Goal: Information Seeking & Learning: Learn about a topic

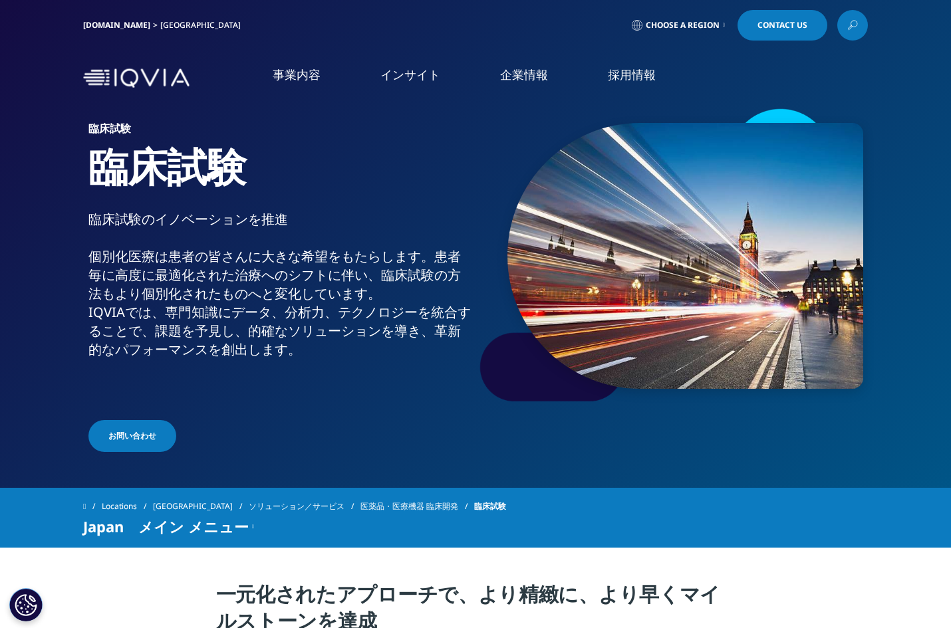
click at [853, 28] on icon at bounding box center [852, 25] width 11 height 17
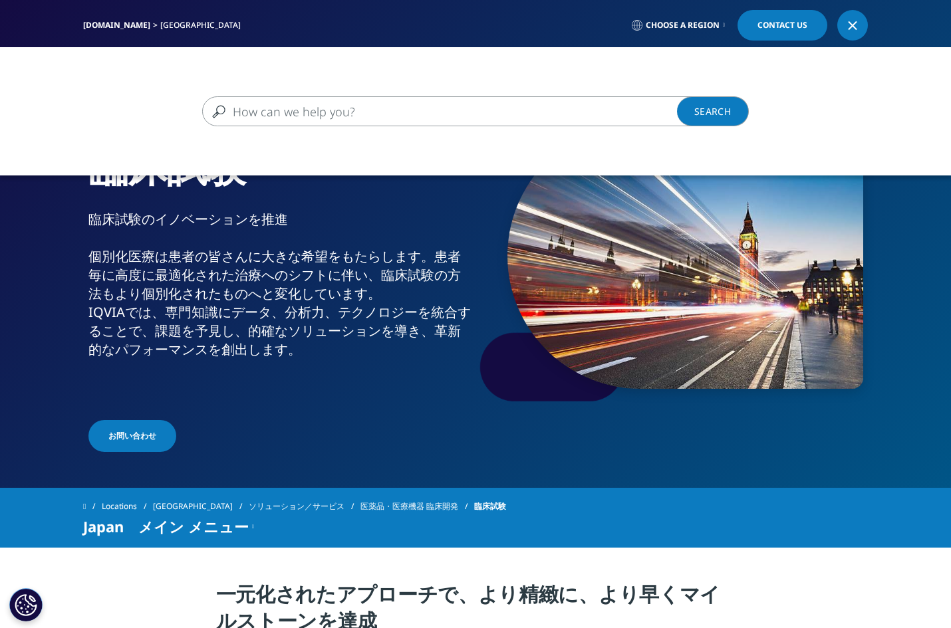
click at [420, 111] on input "検索する" at bounding box center [456, 111] width 508 height 30
type input "資材　市販後"
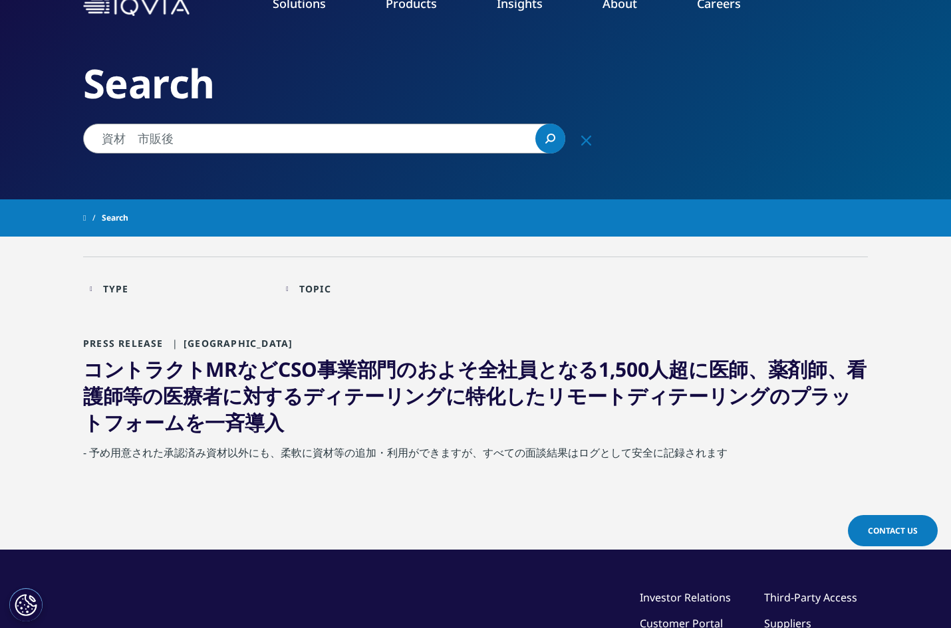
scroll to position [73, 0]
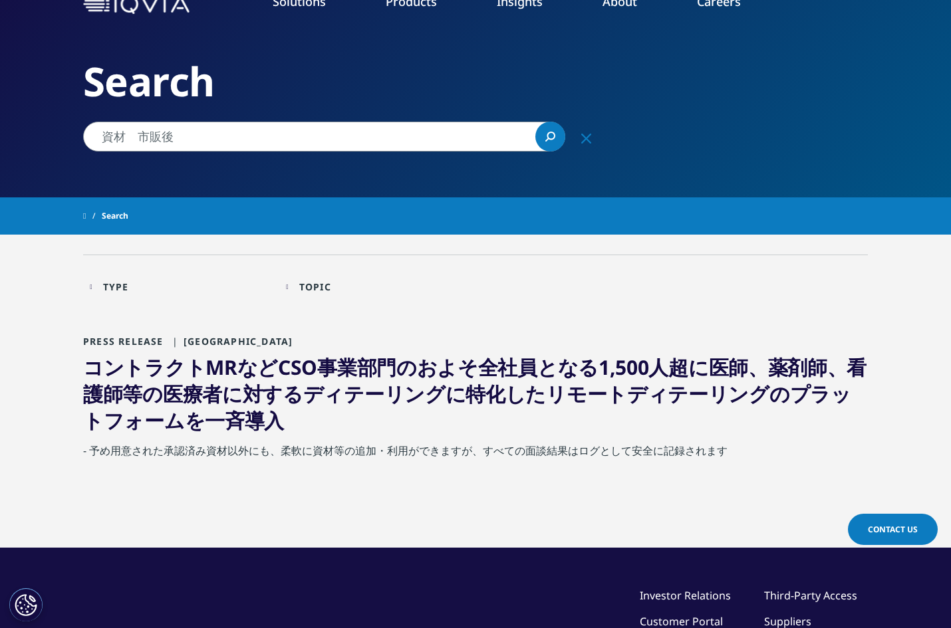
click at [297, 134] on input "資材　市販後" at bounding box center [324, 137] width 482 height 30
type input "資"
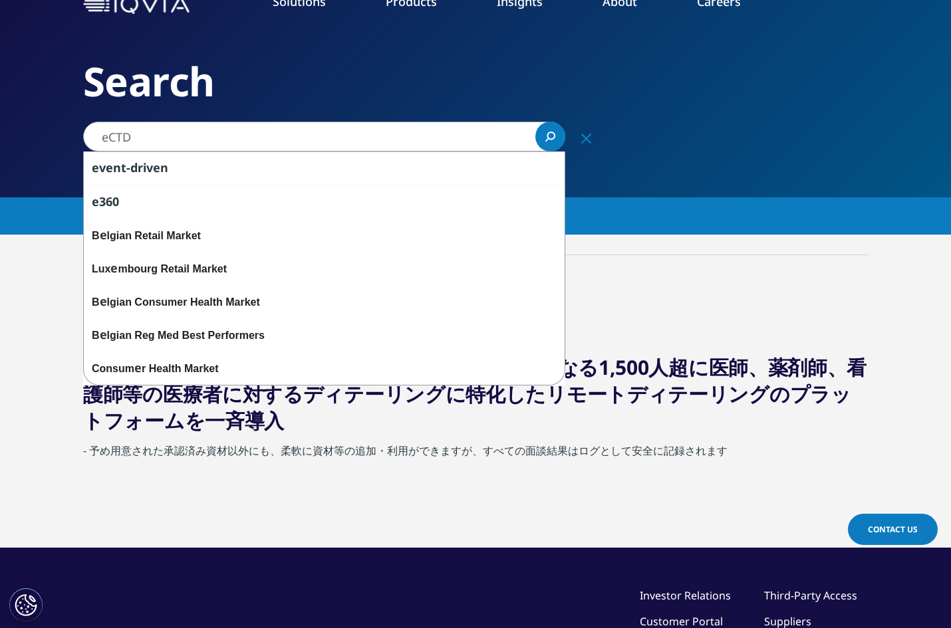
type input "eCTD"
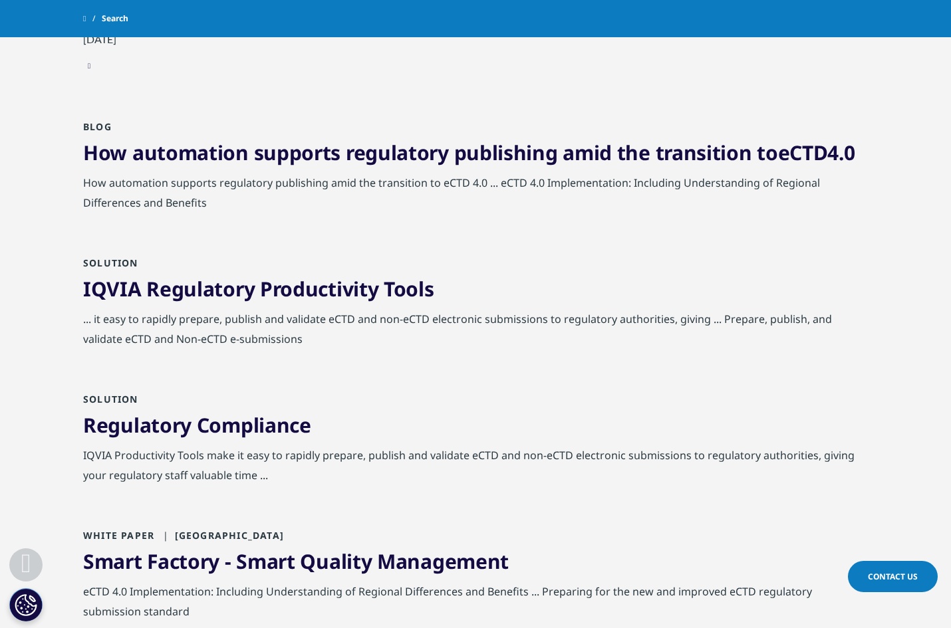
scroll to position [705, 0]
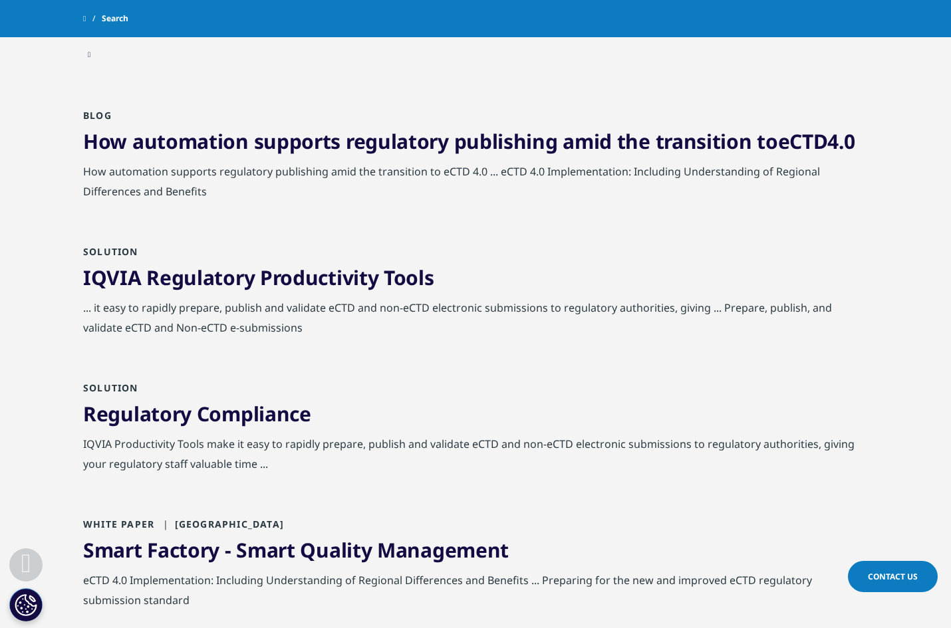
click at [207, 283] on link "IQVIA Regulatory Productivity Tools" at bounding box center [258, 277] width 351 height 27
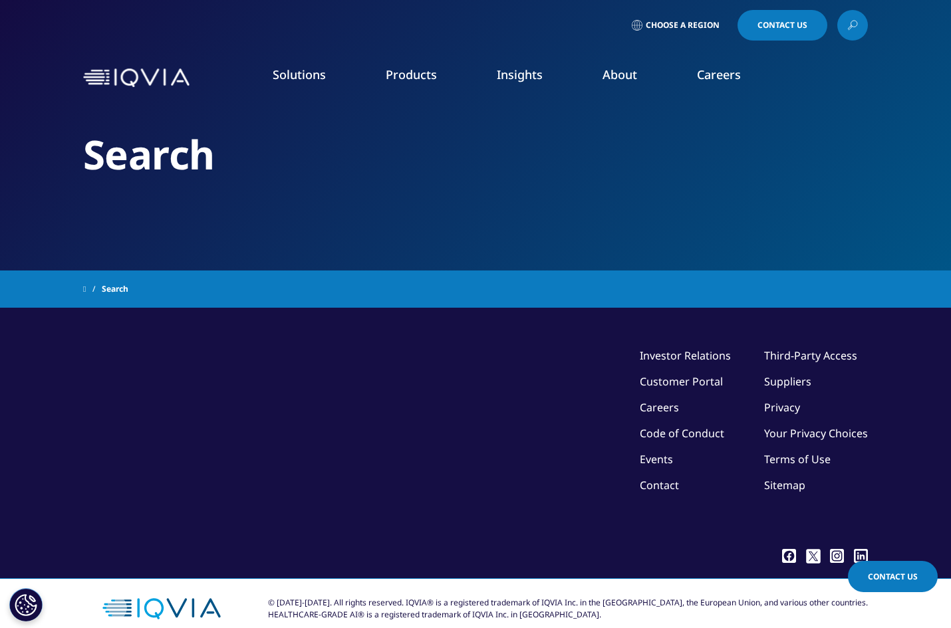
scroll to position [705, 0]
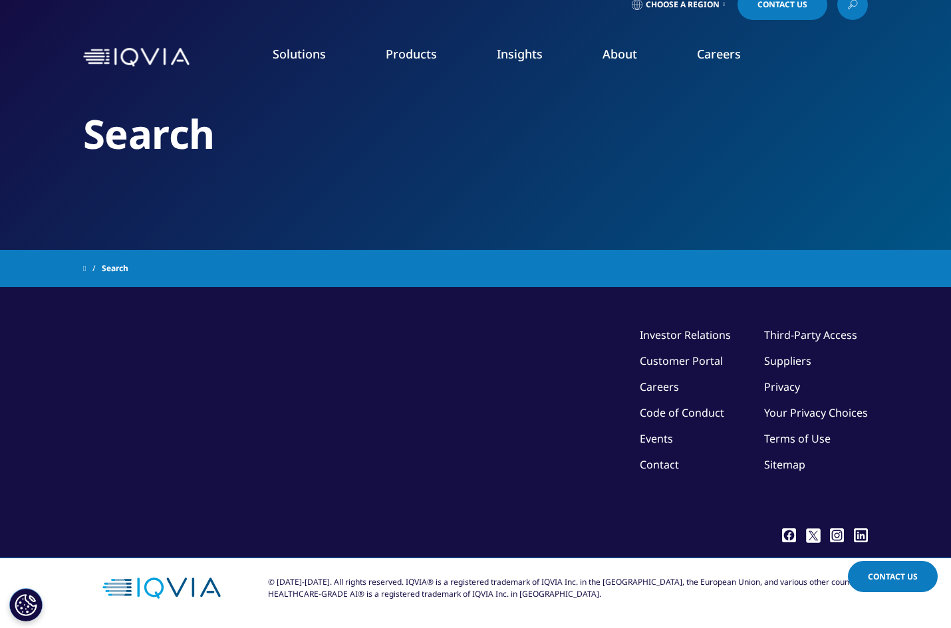
type input "eCTD"
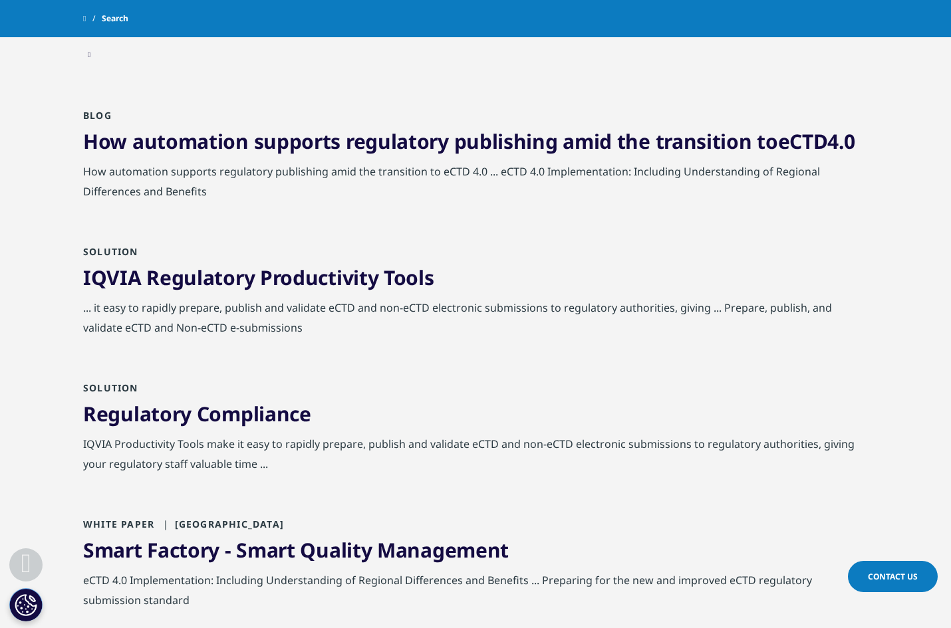
scroll to position [733, 0]
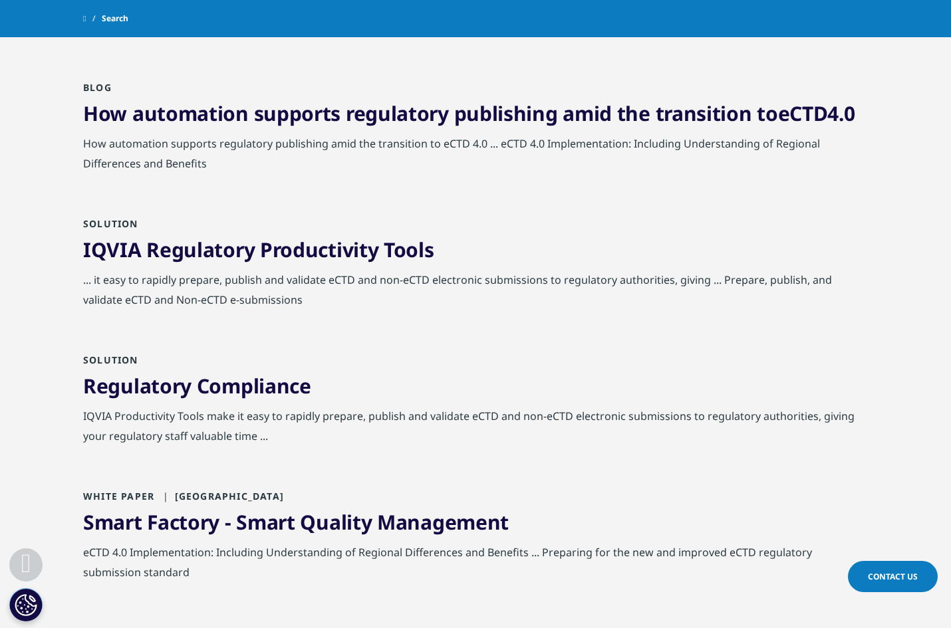
click at [228, 388] on link "Regulatory Compliance" at bounding box center [197, 385] width 228 height 27
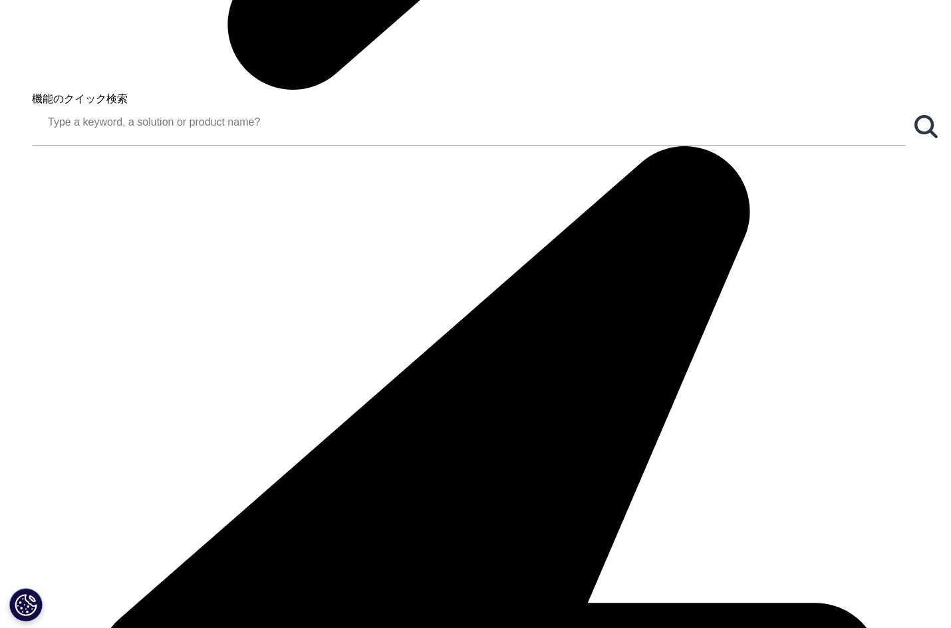
scroll to position [1338, 0]
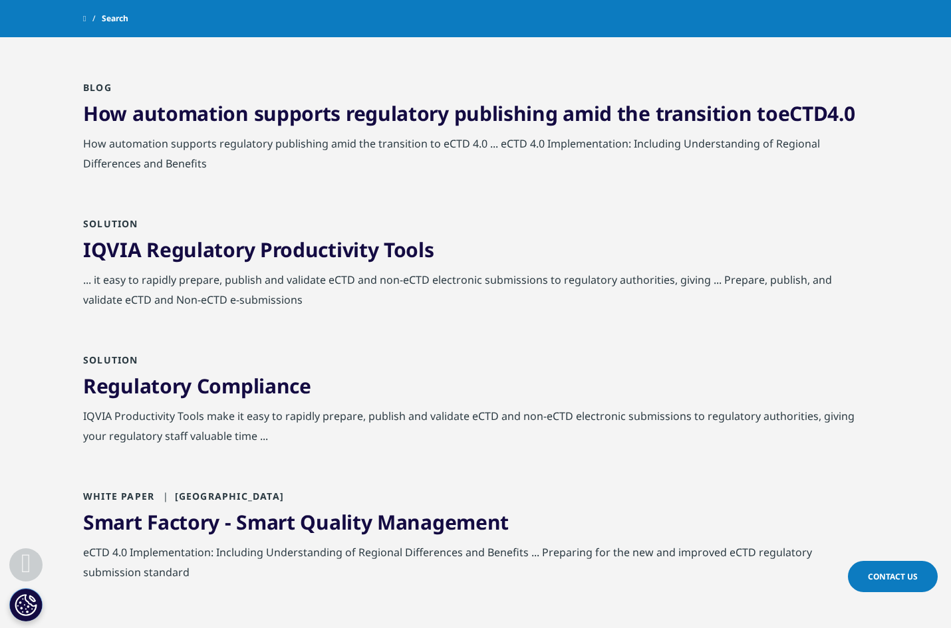
scroll to position [761, 0]
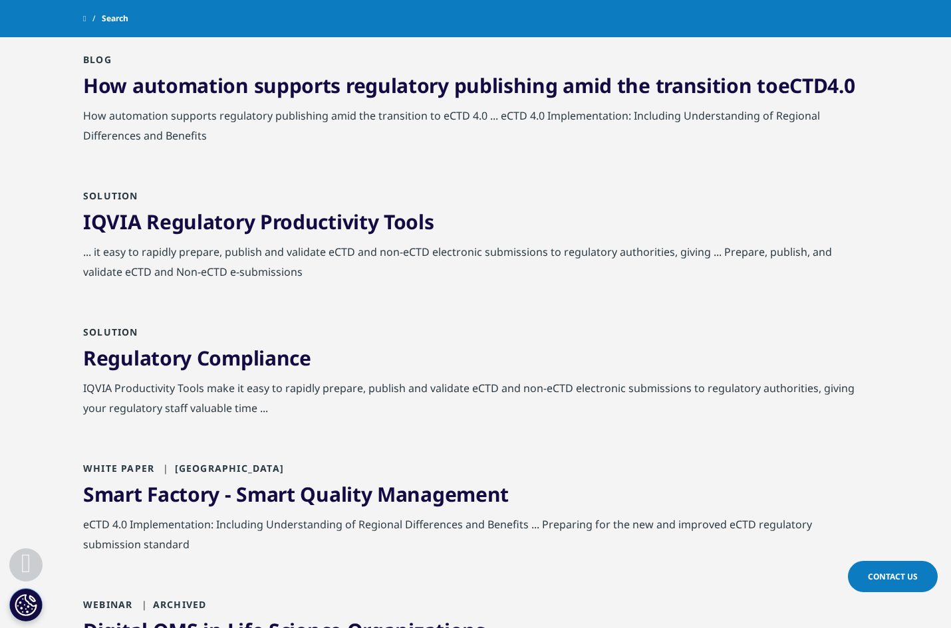
click at [233, 217] on link "IQVIA Regulatory Productivity Tools" at bounding box center [258, 221] width 351 height 27
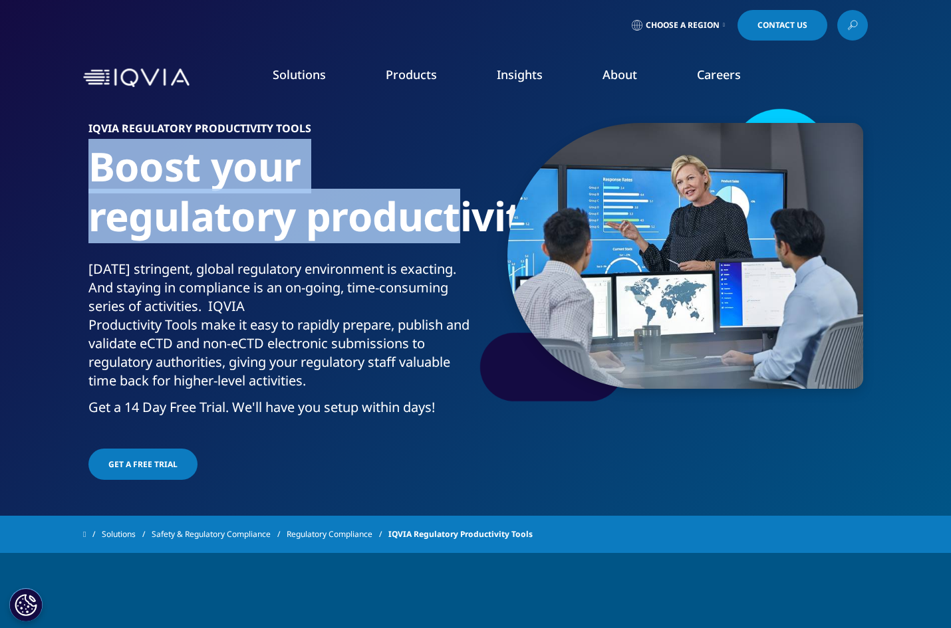
drag, startPoint x: 96, startPoint y: 169, endPoint x: 455, endPoint y: 205, distance: 361.5
click at [455, 205] on h1 "Boost your regulatory productivity." at bounding box center [279, 201] width 382 height 118
copy h1 "Boost your regulatory productivity."
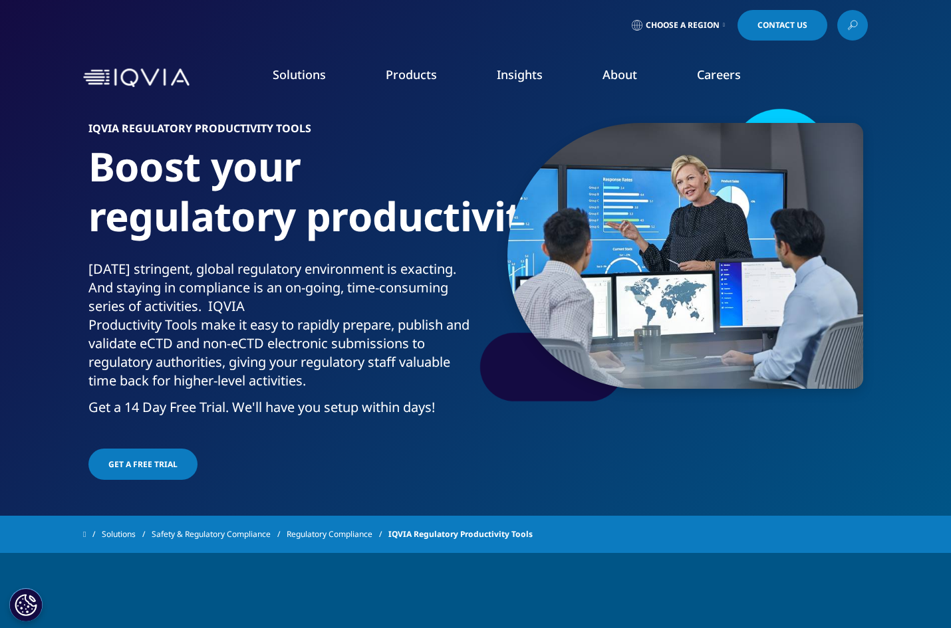
click at [213, 47] on nav "Solutions quick find a capability Clear Search Loading SOLUTIONS Research & Dev…" at bounding box center [531, 78] width 673 height 63
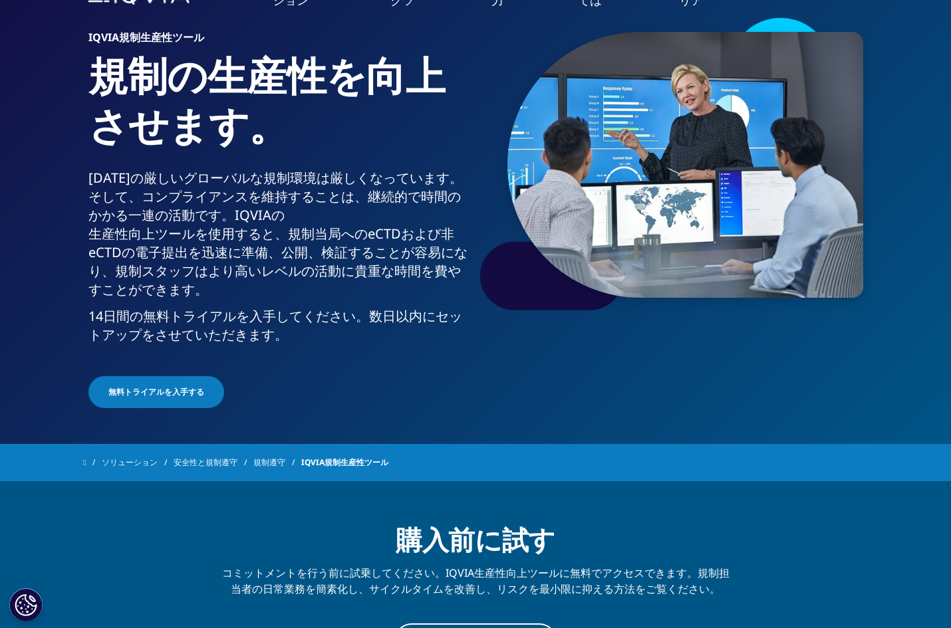
scroll to position [38, 0]
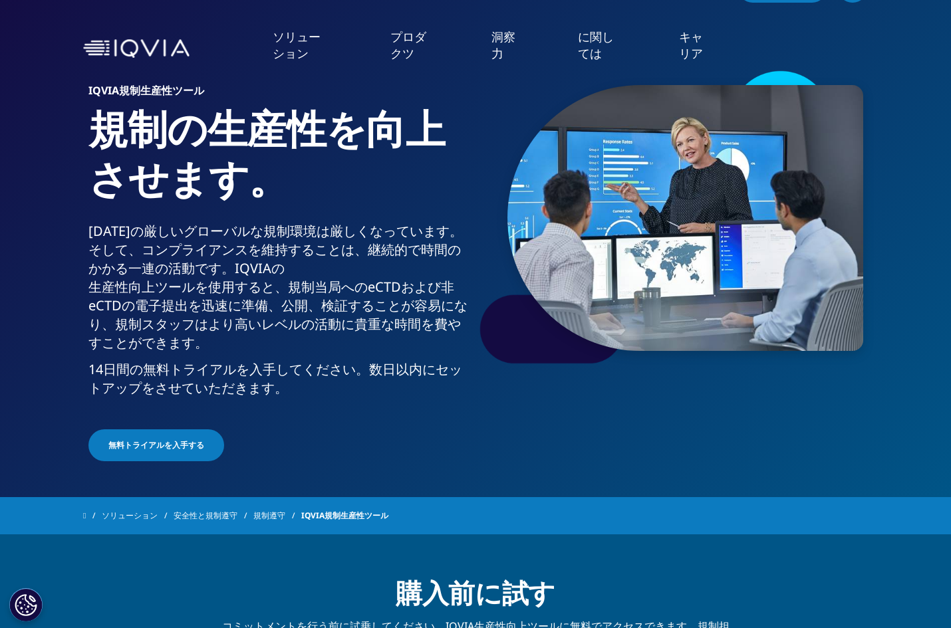
click at [47, 87] on div "ソリューション 機能のクイック検索 クリア 捜索 積載 ソリューション 研究開発 企業化 技術" at bounding box center [475, 49] width 951 height 80
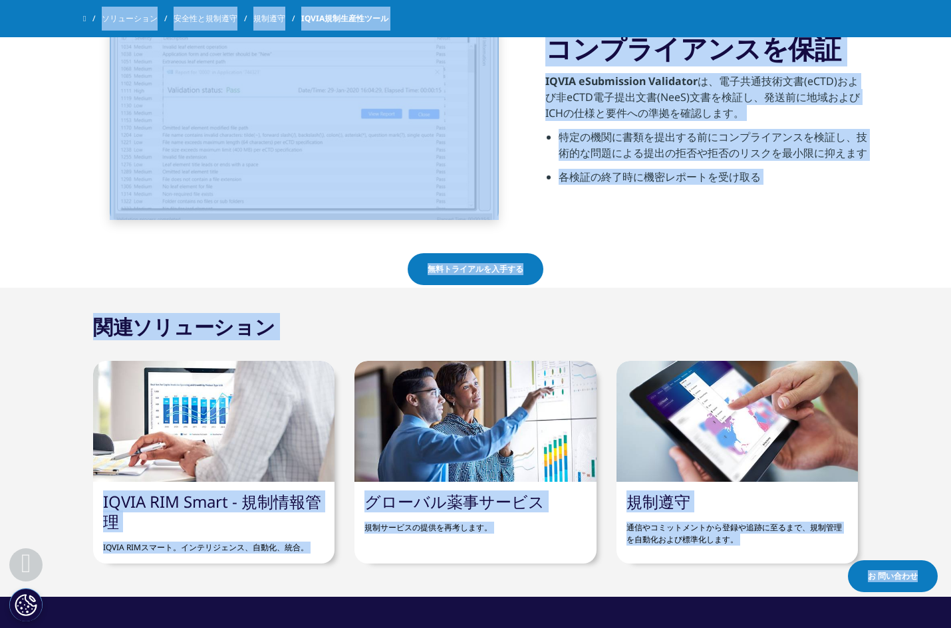
scroll to position [2857, 0]
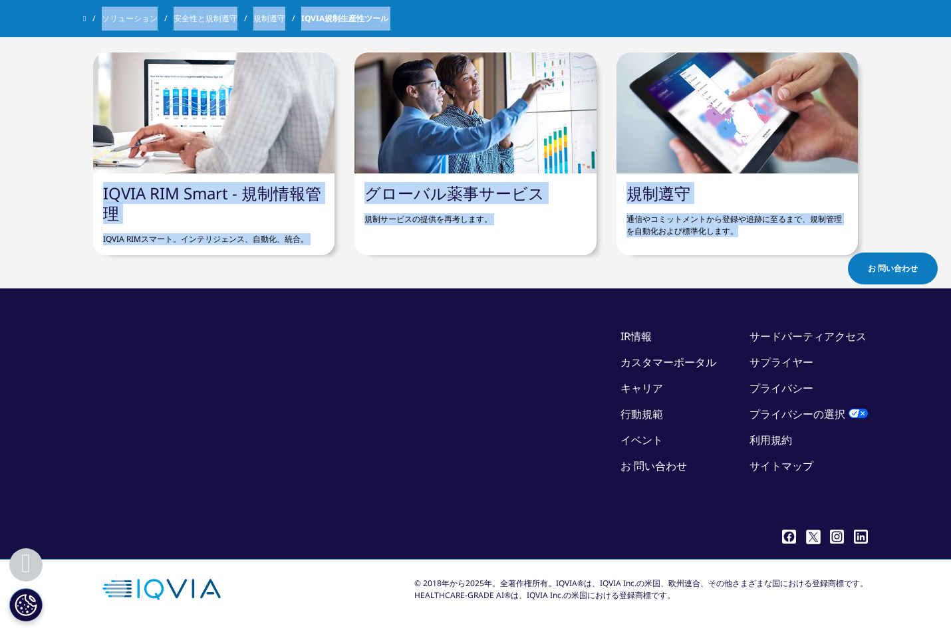
drag, startPoint x: 91, startPoint y: 136, endPoint x: 753, endPoint y: 271, distance: 676.0
copy div "loremipsumdol。 sitametconsecteturadipisci。eli、seddoeiusmodtemp、incididuntutlabo…"
